Goal: Transaction & Acquisition: Book appointment/travel/reservation

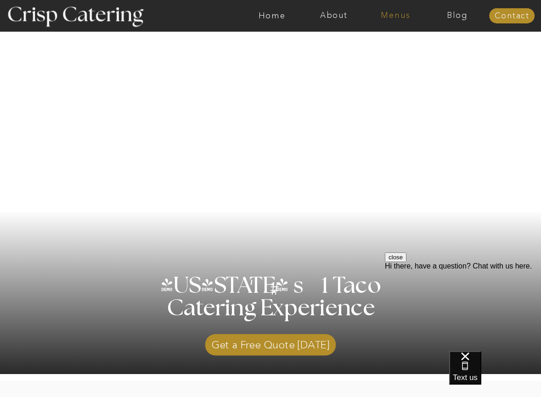
click at [395, 16] on nav "Menus" at bounding box center [394, 15] width 61 height 9
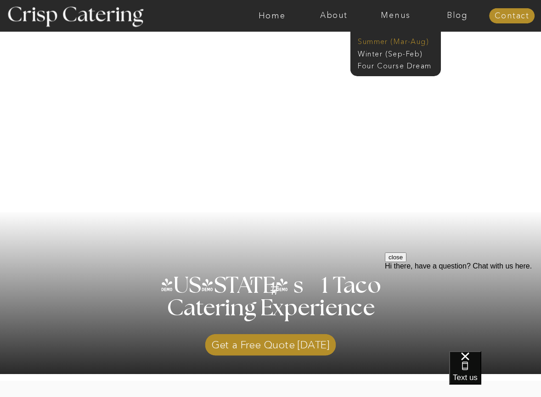
click at [419, 44] on nav "Summer (Mar-Aug)" at bounding box center [398, 41] width 81 height 9
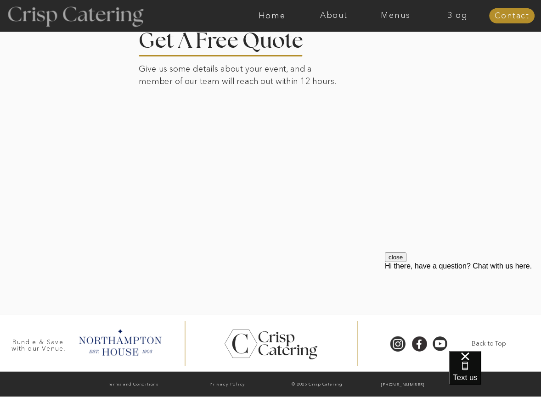
scroll to position [1835, 0]
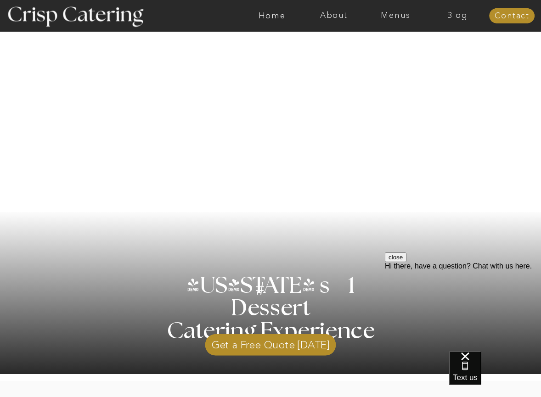
click at [391, 13] on nav "Menus" at bounding box center [394, 15] width 61 height 9
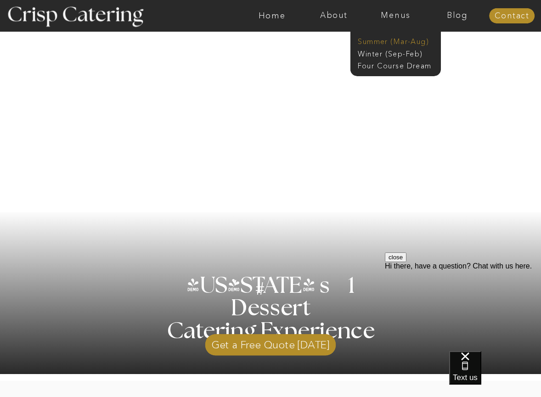
click at [425, 42] on nav "Summer (Mar-Aug)" at bounding box center [398, 41] width 81 height 9
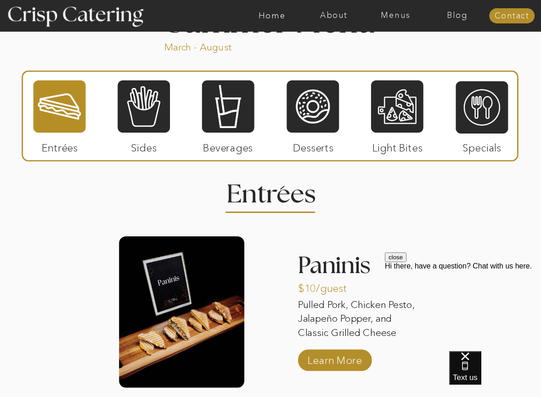
drag, startPoint x: 310, startPoint y: 106, endPoint x: 348, endPoint y: 148, distance: 55.9
click at [310, 106] on div at bounding box center [312, 106] width 52 height 54
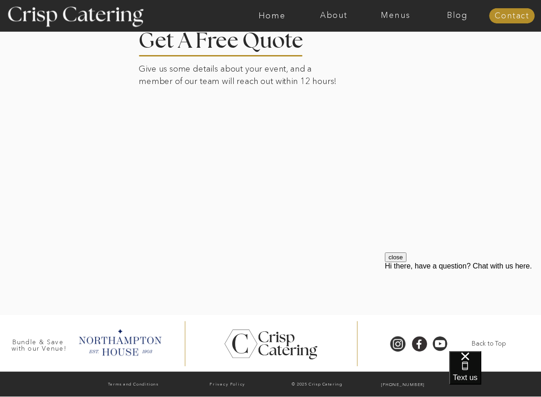
scroll to position [1862, 0]
